Goal: Transaction & Acquisition: Purchase product/service

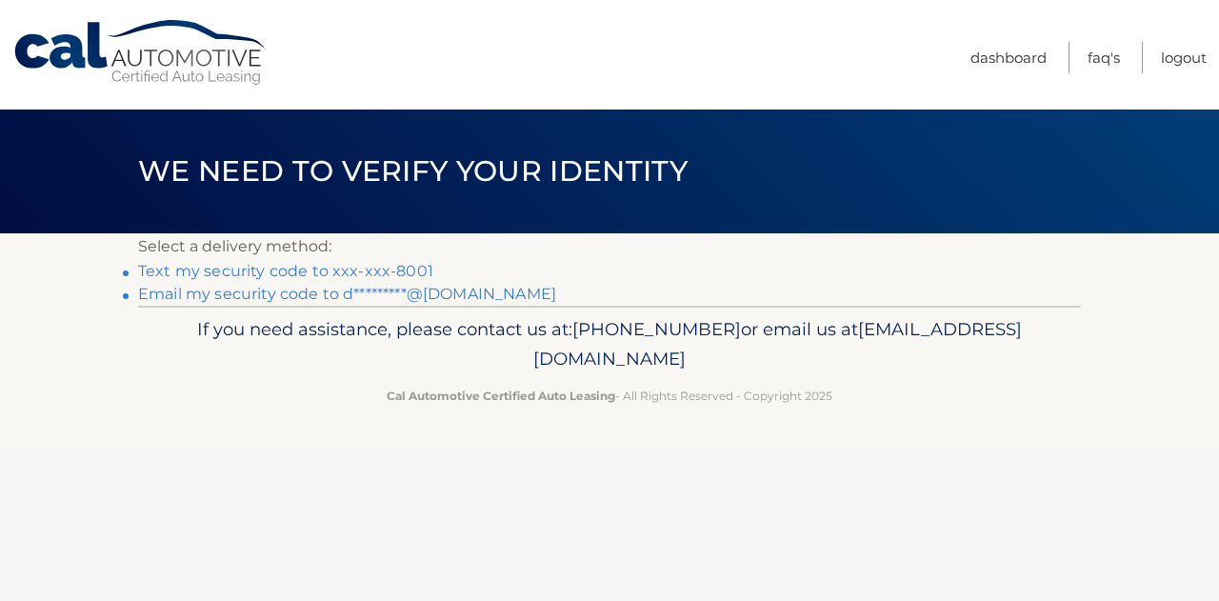
click at [383, 265] on link "Text my security code to xxx-xxx-8001" at bounding box center [285, 271] width 295 height 18
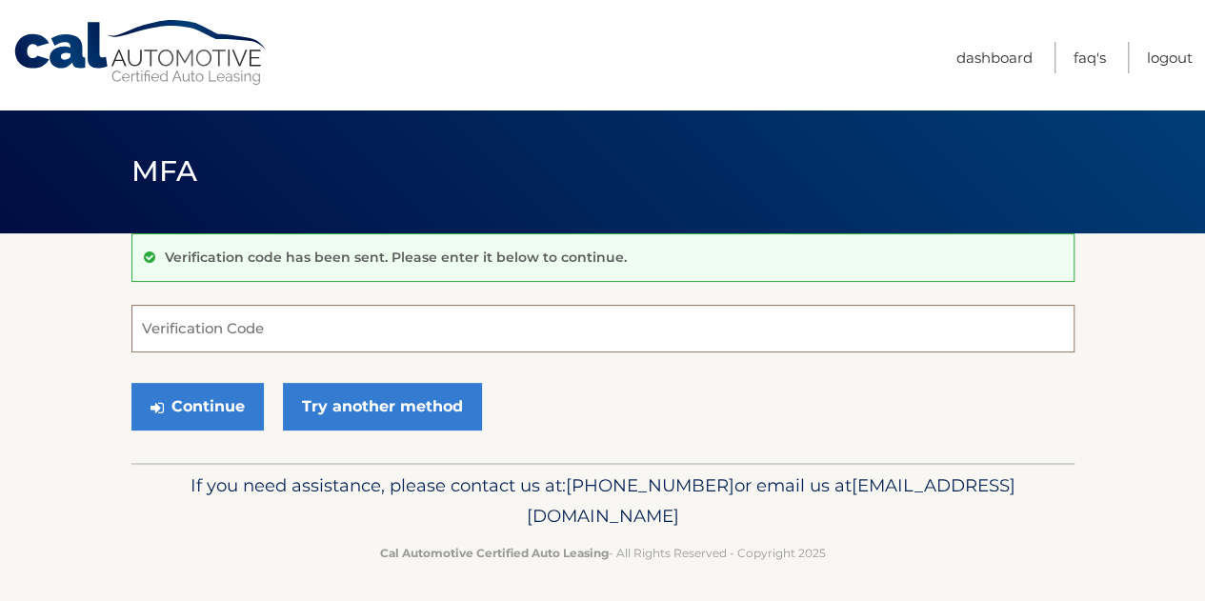
click at [218, 326] on input "Verification Code" at bounding box center [602, 329] width 943 height 48
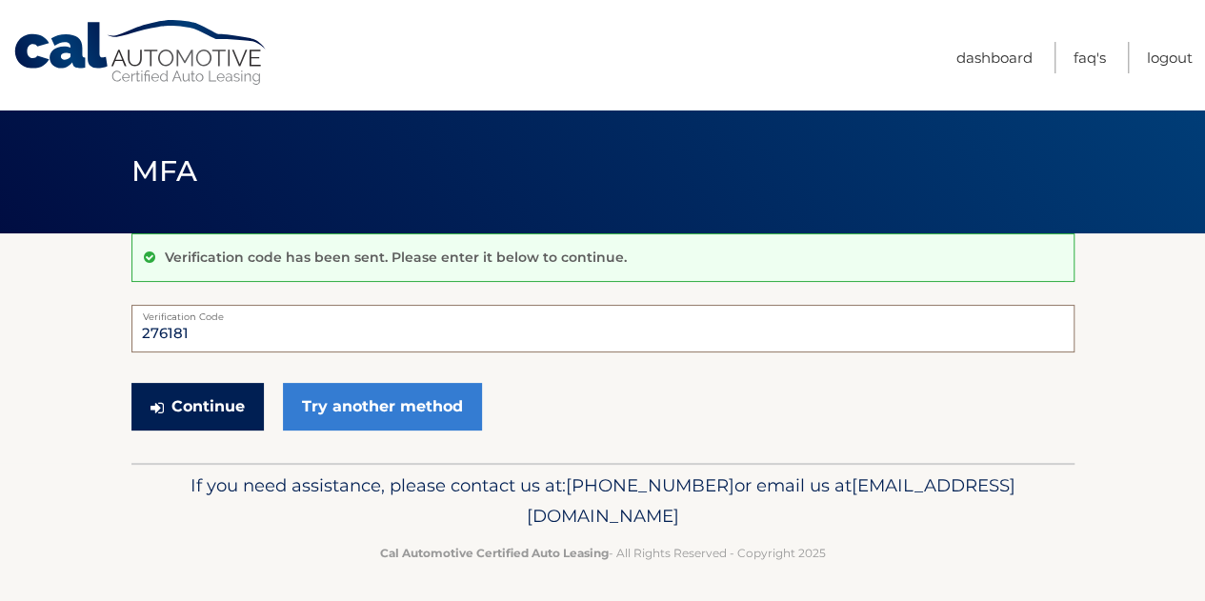
type input "276181"
click at [204, 389] on button "Continue" at bounding box center [197, 407] width 132 height 48
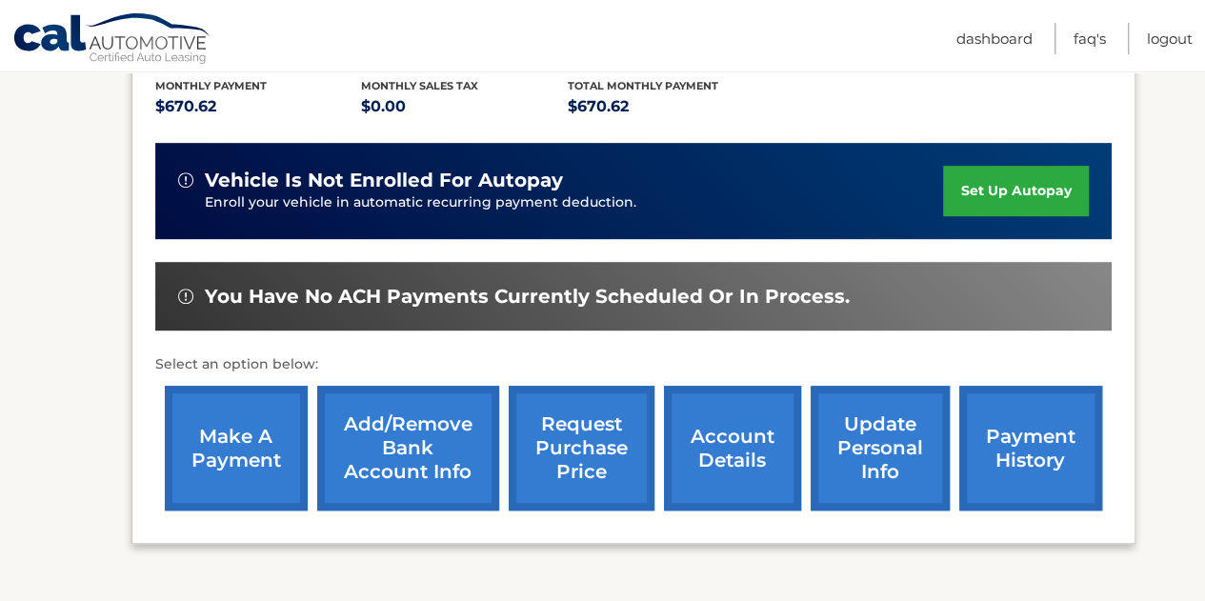
scroll to position [476, 0]
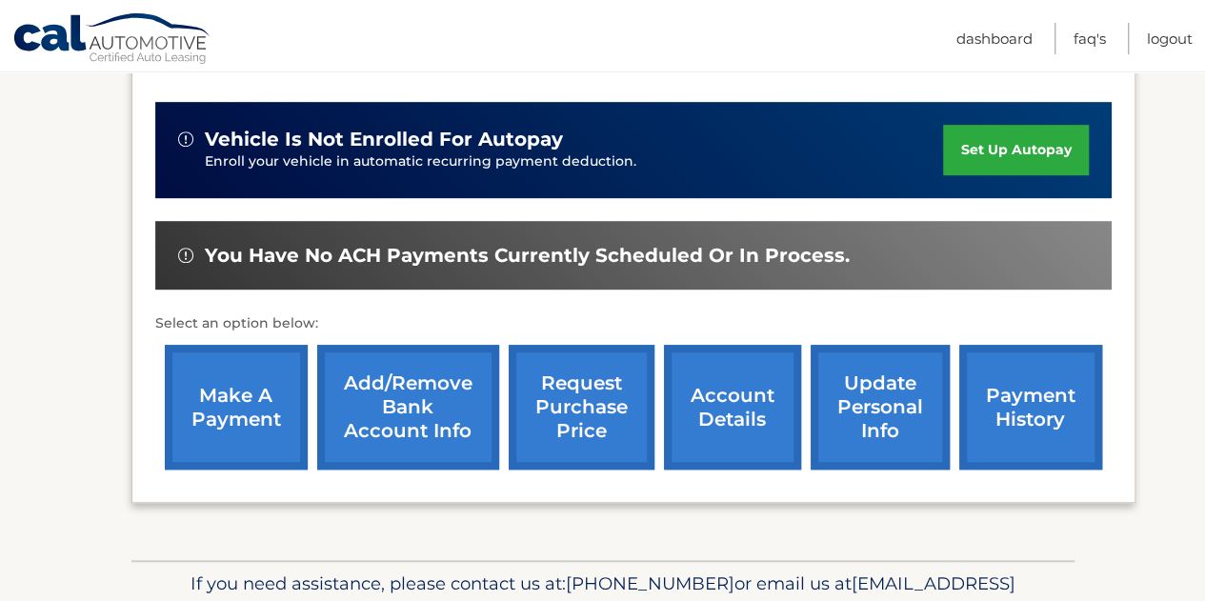
click at [215, 397] on link "make a payment" at bounding box center [236, 407] width 143 height 125
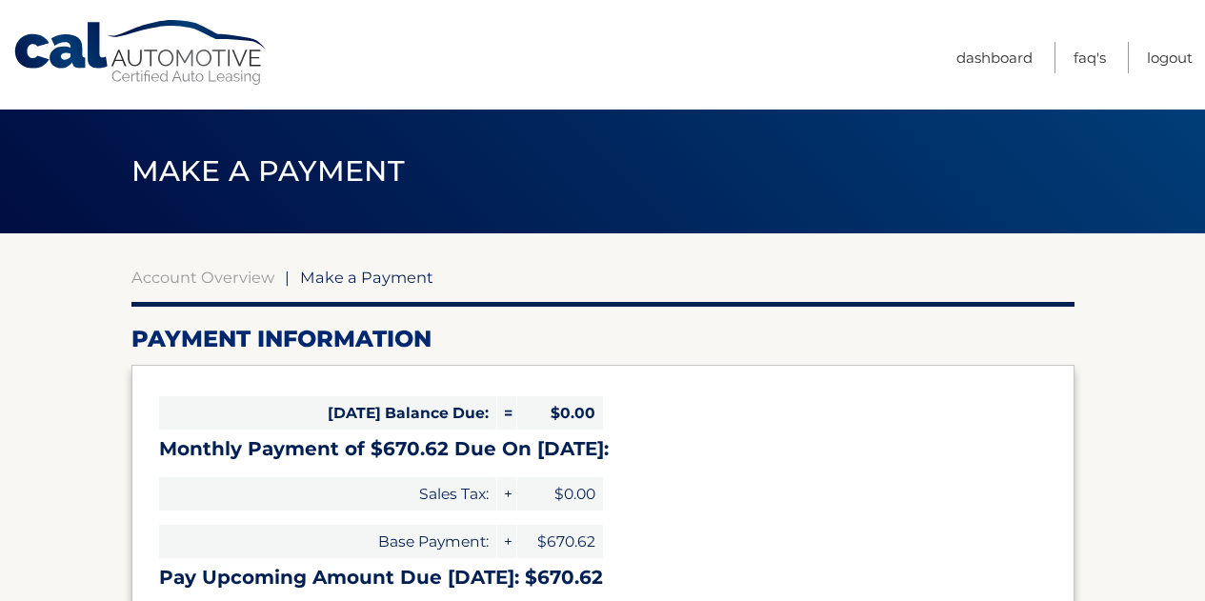
select select "MzU4ZWYxOWQtOGZmNC00NjQ2LTkyMGQtNTEwNDNjOTQzMTc5"
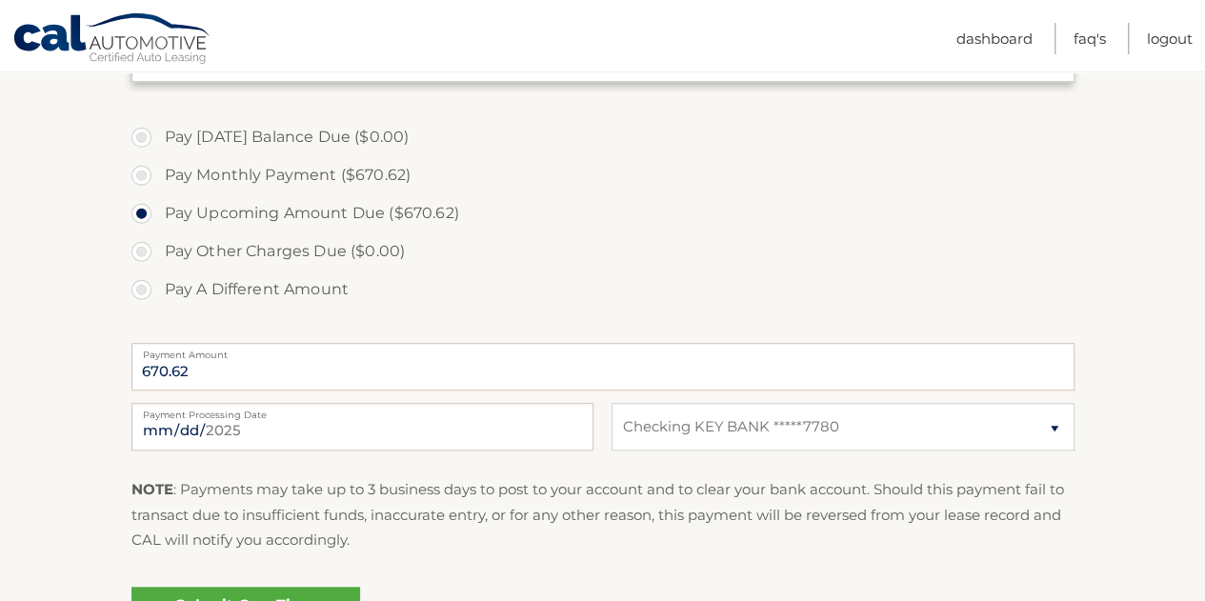
scroll to position [572, 0]
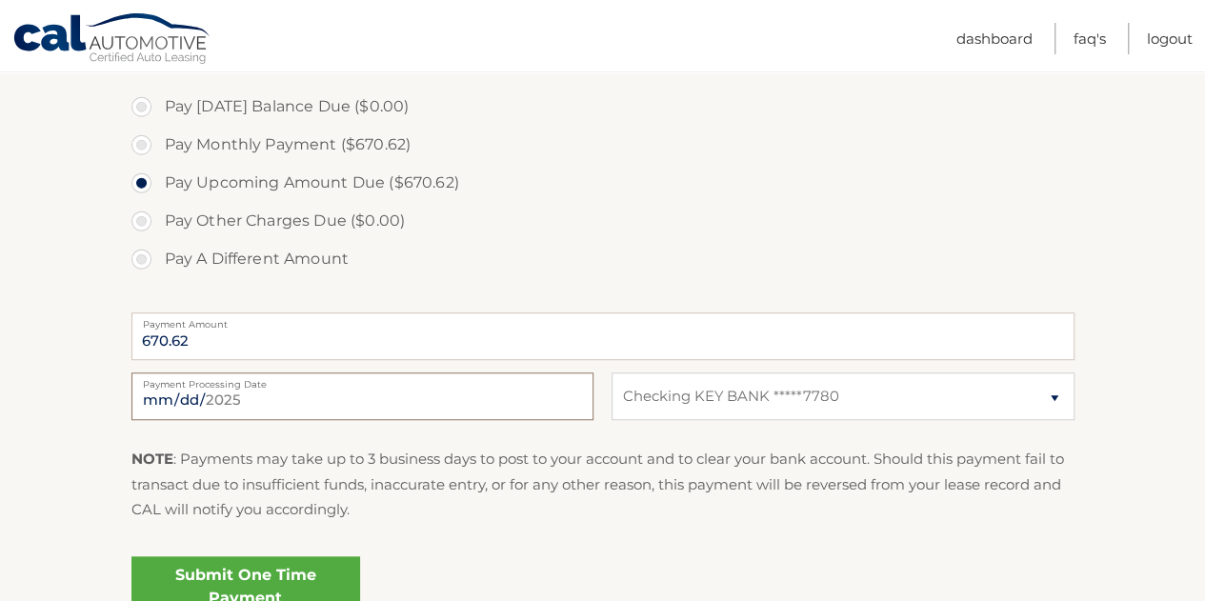
click at [234, 393] on input "2025-09-22" at bounding box center [362, 396] width 462 height 48
type input "2025-09-26"
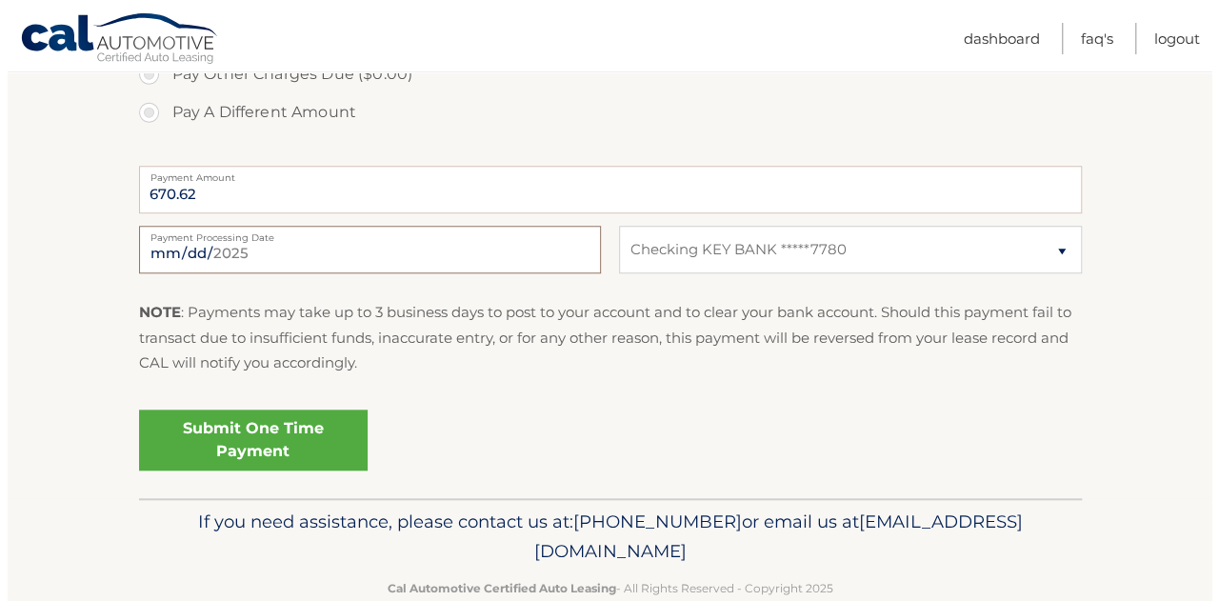
scroll to position [758, 0]
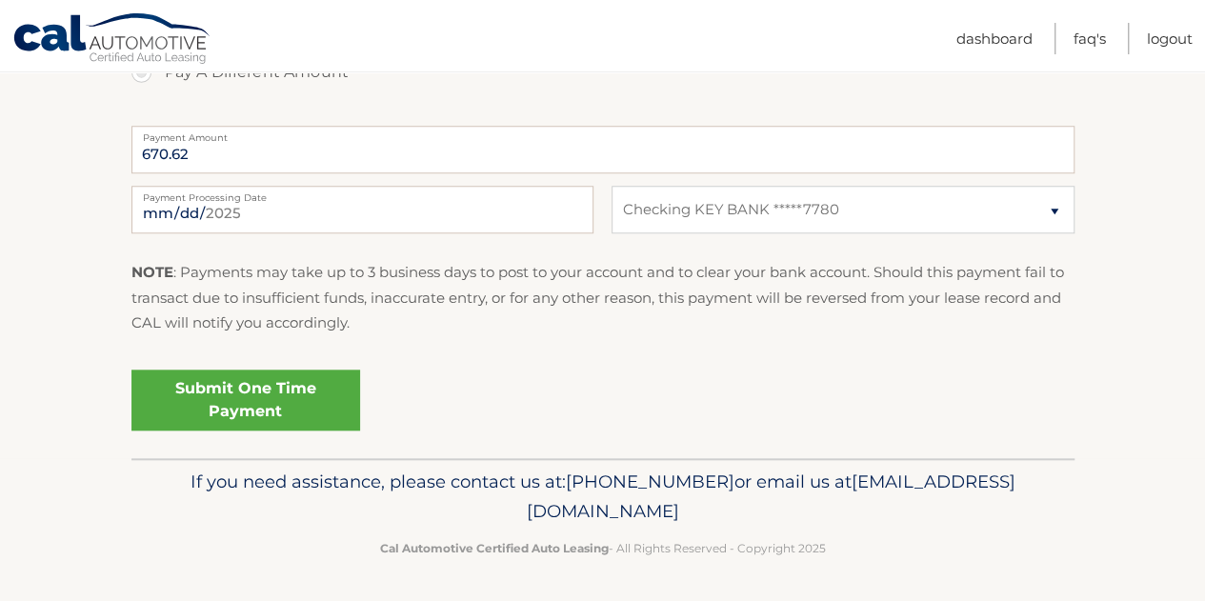
click at [226, 397] on link "Submit One Time Payment" at bounding box center [245, 400] width 229 height 61
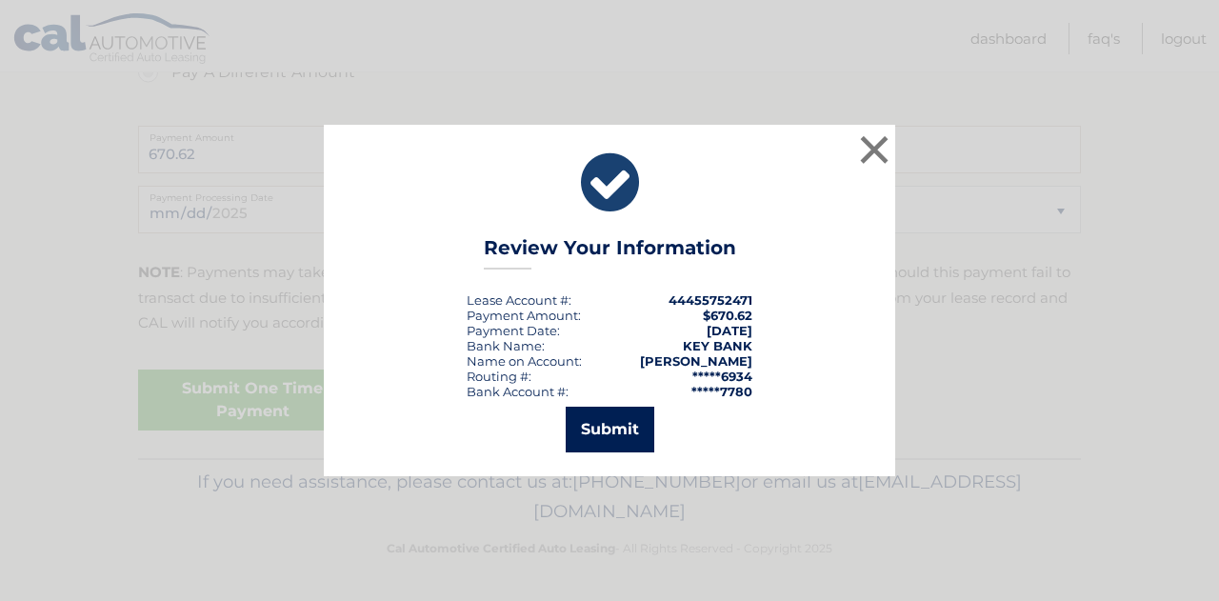
click at [593, 425] on button "Submit" at bounding box center [610, 430] width 89 height 46
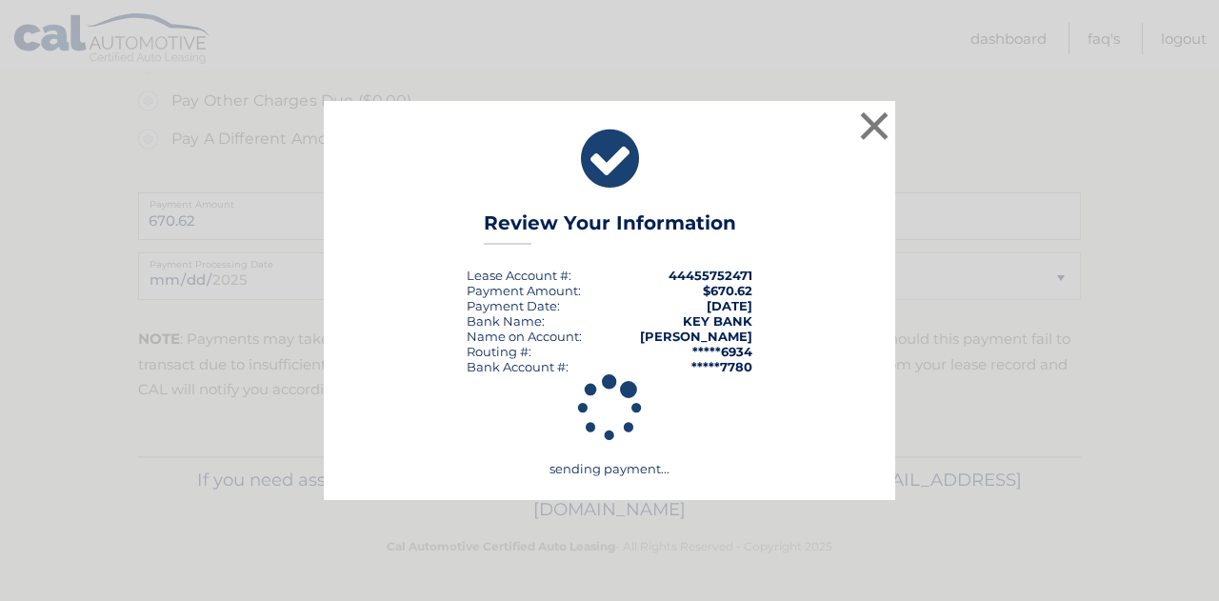
scroll to position [690, 0]
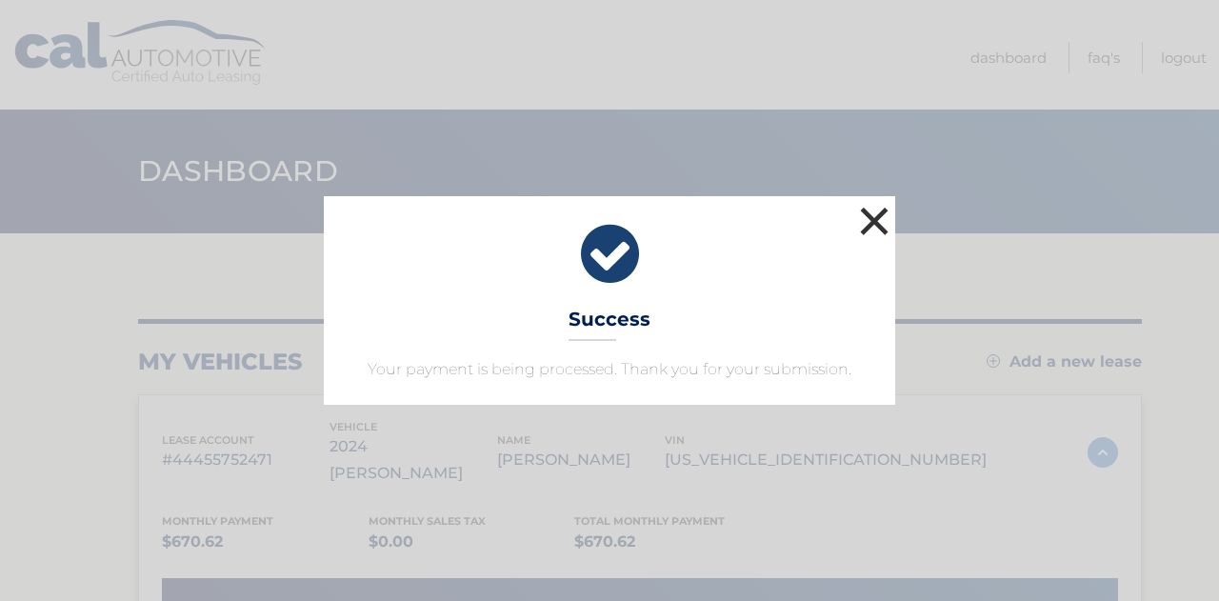
click at [866, 212] on button "×" at bounding box center [874, 221] width 38 height 38
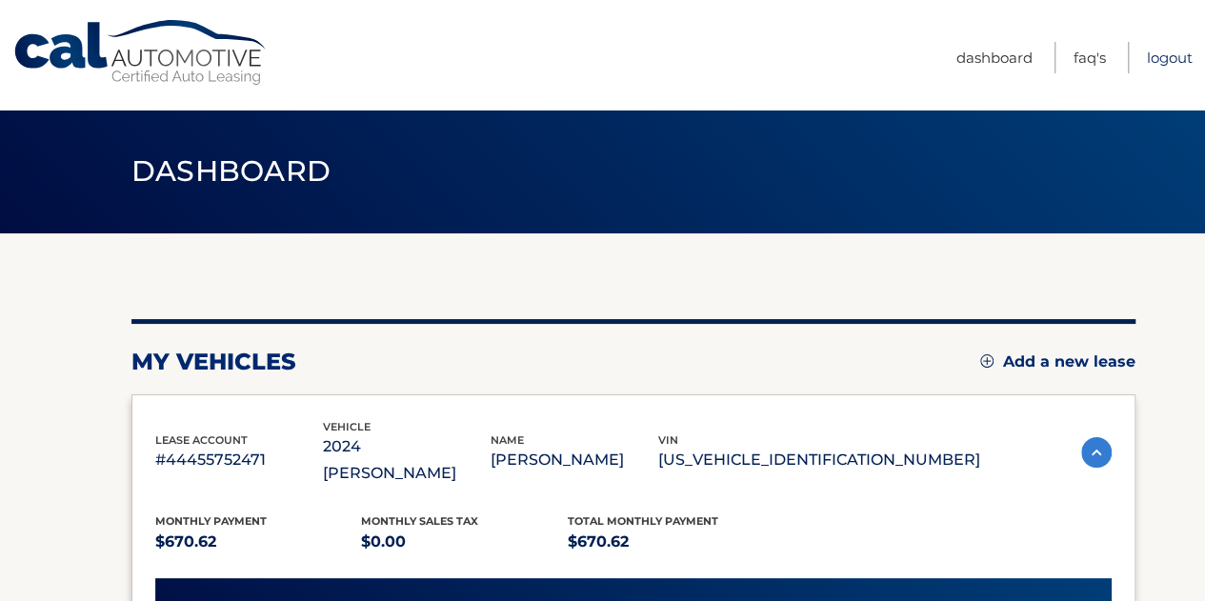
click at [1163, 59] on link "Logout" at bounding box center [1170, 57] width 46 height 31
